Goal: Learn about a topic

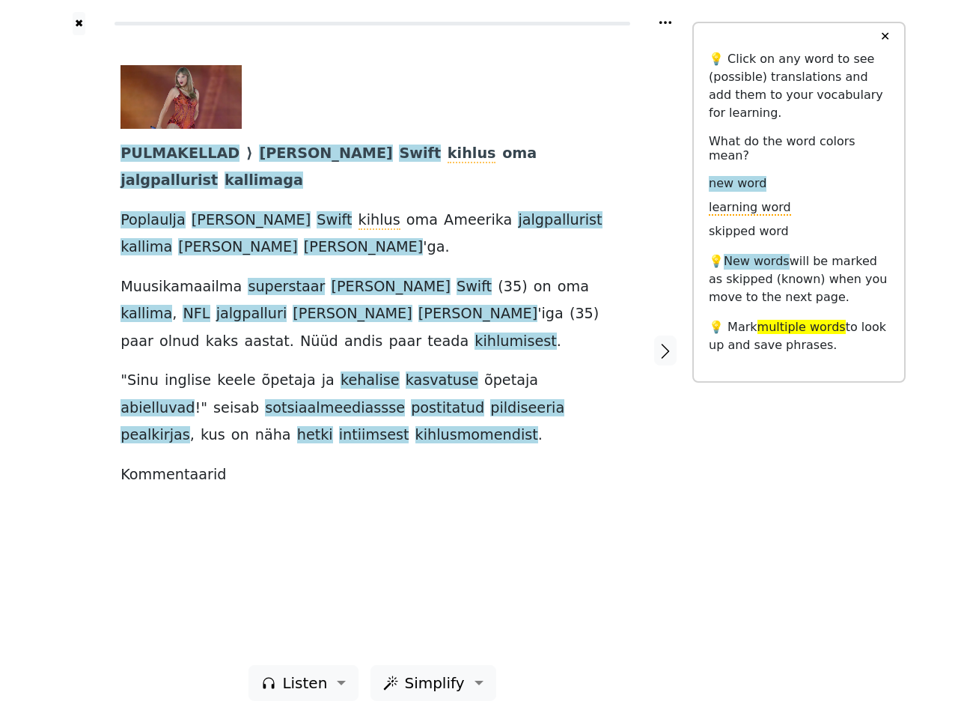
click at [484, 371] on span "õpetaja" at bounding box center [511, 380] width 54 height 19
click at [666, 22] on icon at bounding box center [666, 22] width 12 height 3
click at [79, 350] on div at bounding box center [78, 350] width 53 height 630
click at [406, 371] on span "kasvatuse" at bounding box center [442, 380] width 73 height 19
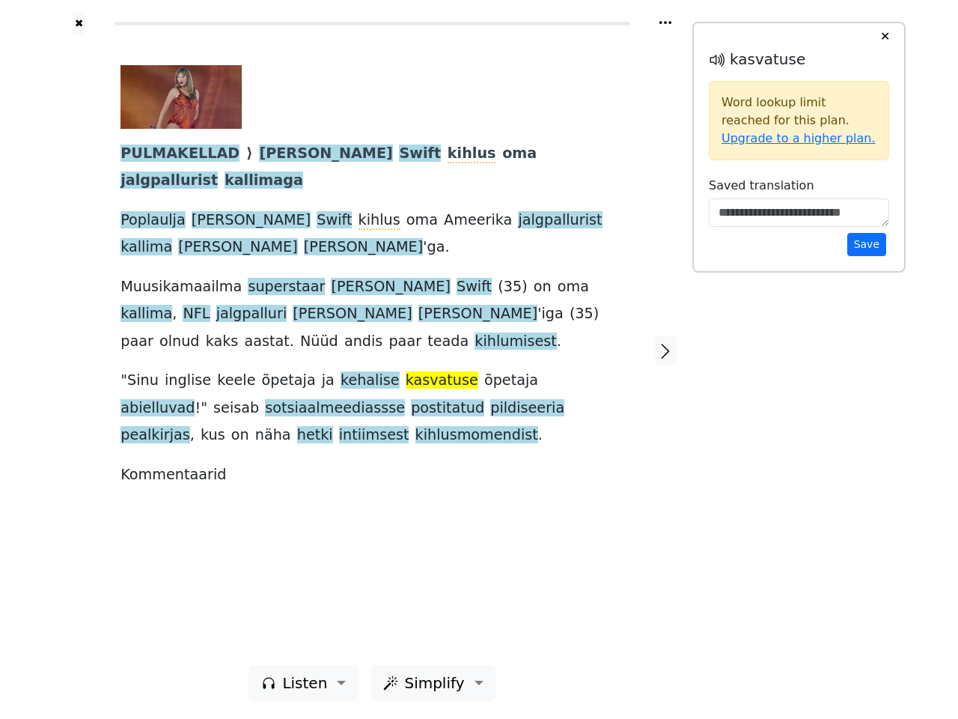
click at [172, 154] on span "PULMAKELLAD" at bounding box center [180, 154] width 119 height 19
click at [259, 154] on span "[PERSON_NAME]" at bounding box center [325, 154] width 133 height 19
click at [399, 154] on span "Swift" at bounding box center [420, 154] width 42 height 19
click at [448, 154] on span "kihlus" at bounding box center [472, 154] width 49 height 19
click at [502, 154] on span "oma" at bounding box center [519, 154] width 34 height 19
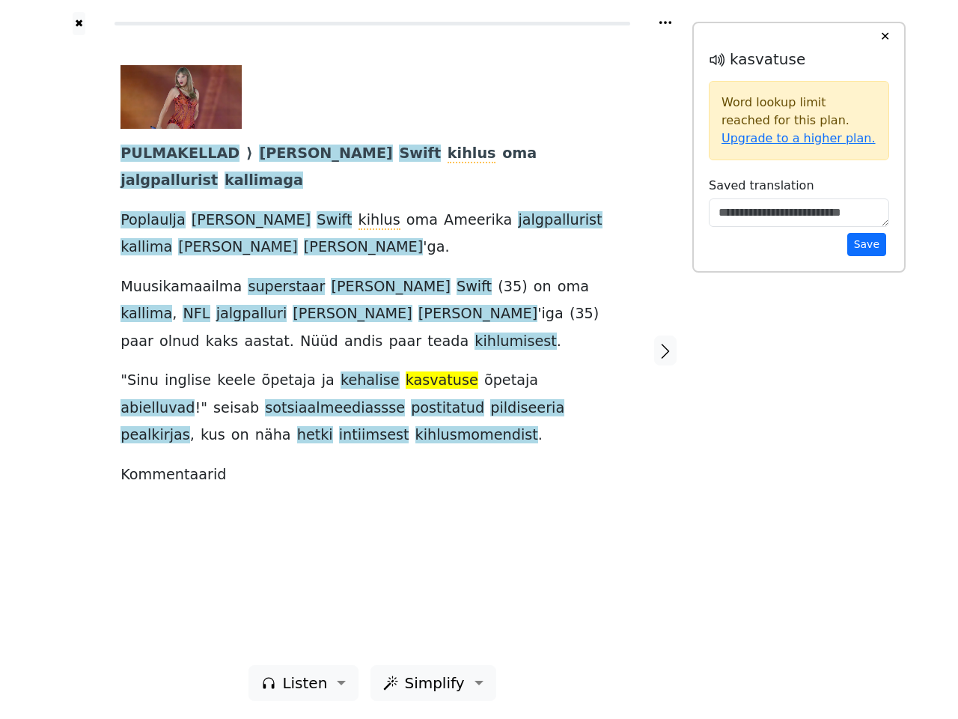
click at [218, 171] on span "jalgpallurist" at bounding box center [169, 180] width 97 height 19
